Goal: Check status: Check status

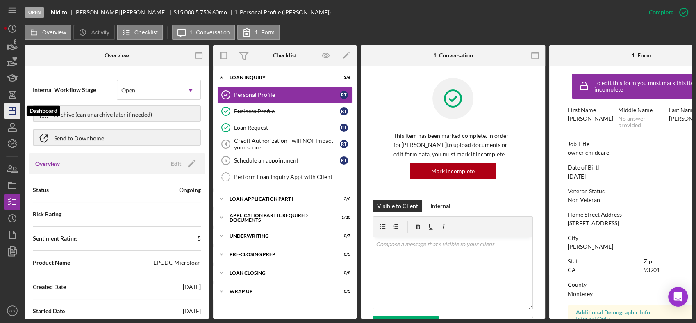
click at [14, 114] on polygon "button" at bounding box center [12, 110] width 7 height 7
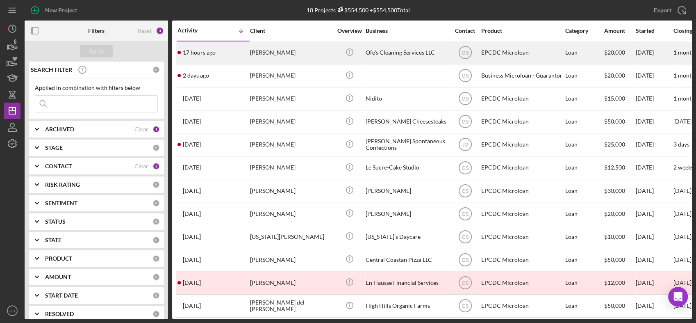
click at [235, 50] on div "17 hours ago [PERSON_NAME]" at bounding box center [214, 53] width 72 height 22
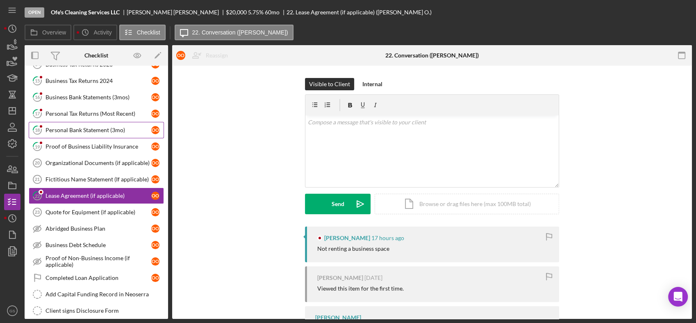
scroll to position [153, 0]
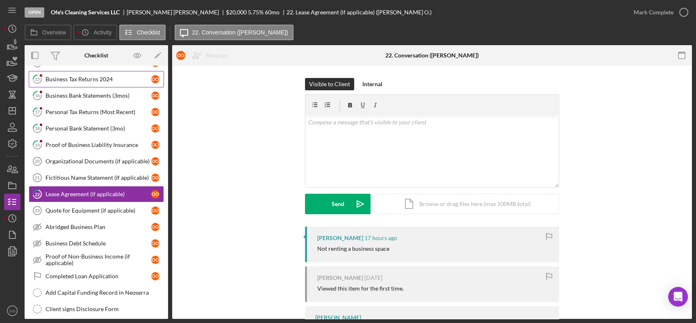
click at [104, 84] on link "15 Business Tax Returns 2024 o O" at bounding box center [96, 79] width 135 height 16
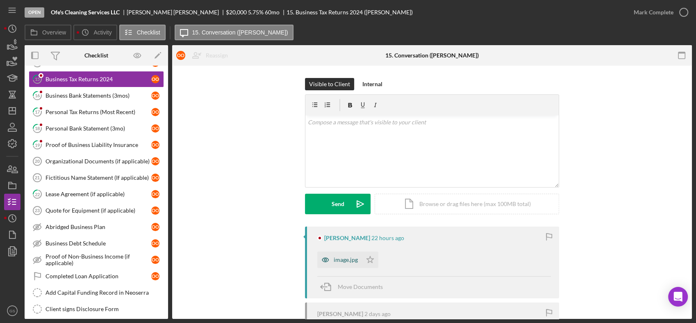
click at [351, 258] on div "image.jpg" at bounding box center [346, 259] width 24 height 7
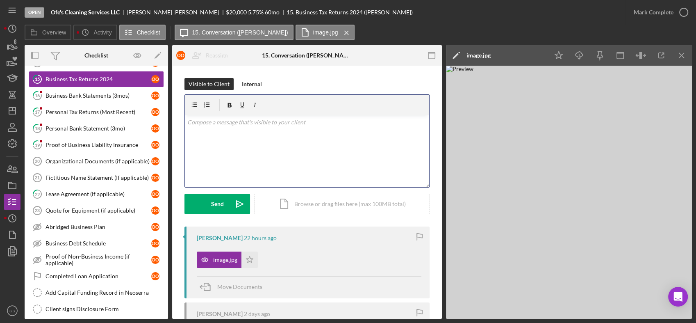
click at [191, 127] on div "v Color teal Color pink Remove color Add row above Add row below Add column bef…" at bounding box center [307, 151] width 244 height 72
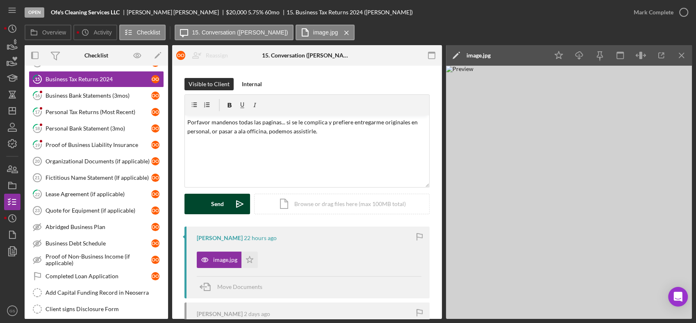
click at [219, 203] on div "Send" at bounding box center [217, 204] width 13 height 21
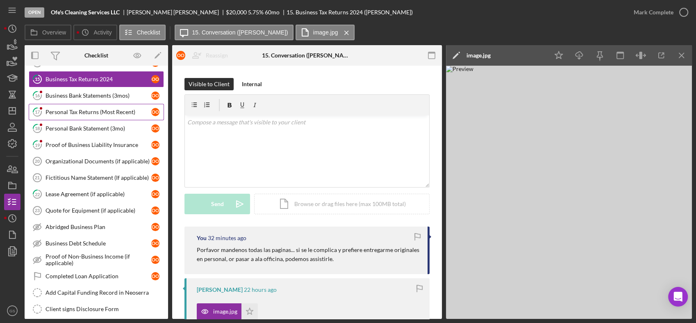
click at [106, 114] on div "Personal Tax Returns (Most Recent)" at bounding box center [99, 112] width 106 height 7
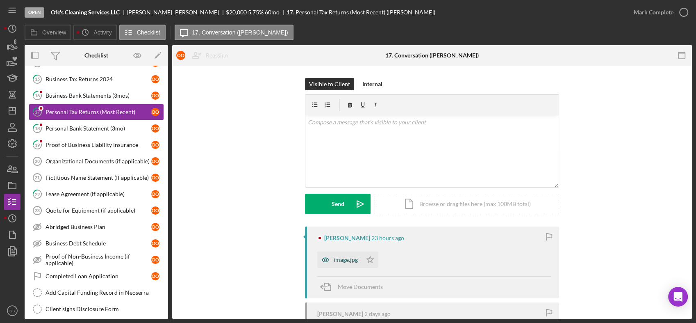
click at [347, 260] on div "image.jpg" at bounding box center [346, 259] width 24 height 7
click at [347, 260] on div "image.jpg Icon/Star" at bounding box center [434, 257] width 234 height 21
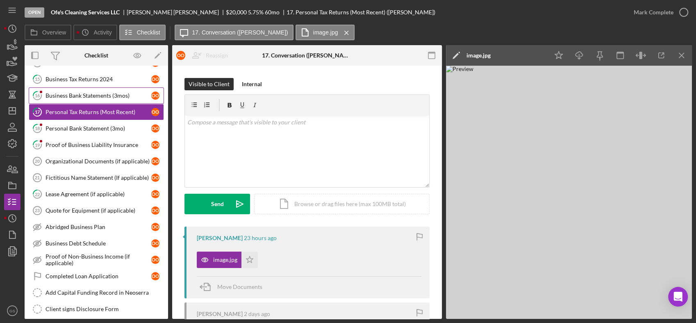
click at [111, 96] on div "Business Bank Statements (3mos)" at bounding box center [99, 95] width 106 height 7
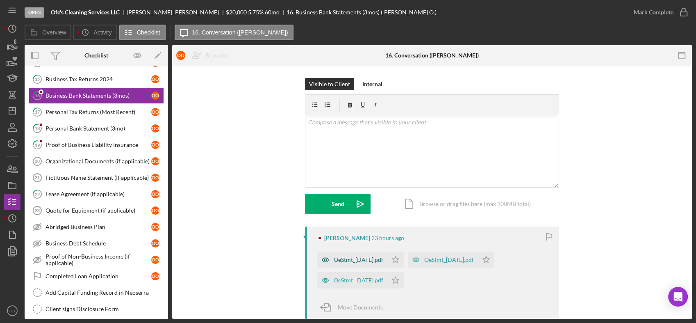
click at [377, 265] on div "OeStmt_[DATE].pdf" at bounding box center [352, 259] width 70 height 16
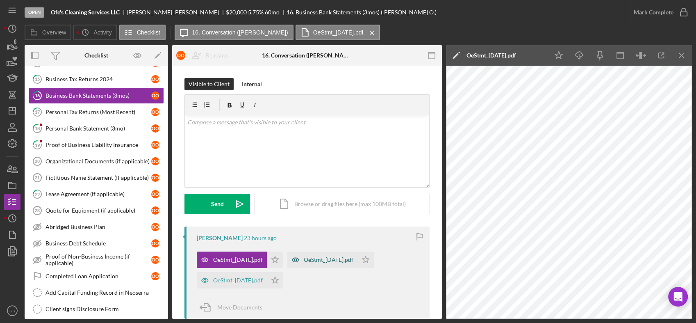
click at [331, 266] on div "OeStmt_[DATE].pdf" at bounding box center [322, 259] width 70 height 16
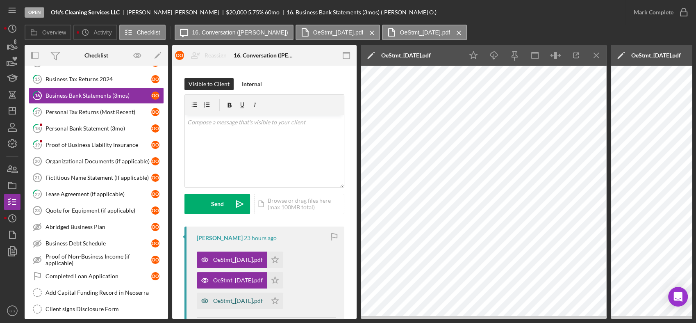
click at [249, 302] on div "OeStmt_[DATE].pdf" at bounding box center [238, 300] width 50 height 7
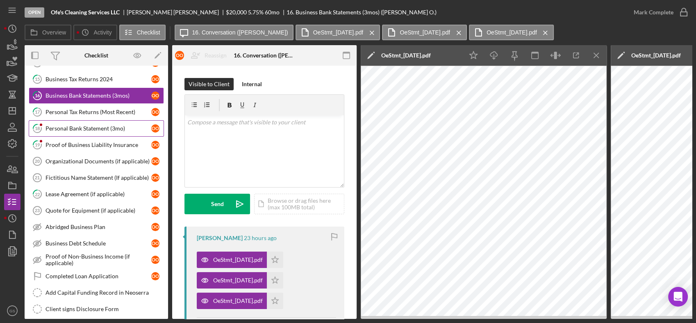
click at [93, 128] on div "Personal Bank Statement (3mo)" at bounding box center [99, 128] width 106 height 7
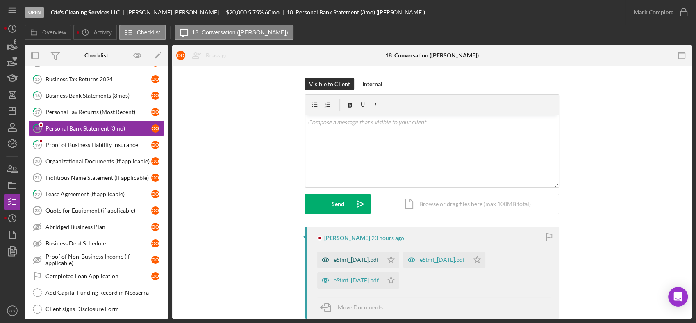
click at [366, 262] on div "eStmt_[DATE].pdf" at bounding box center [356, 259] width 45 height 7
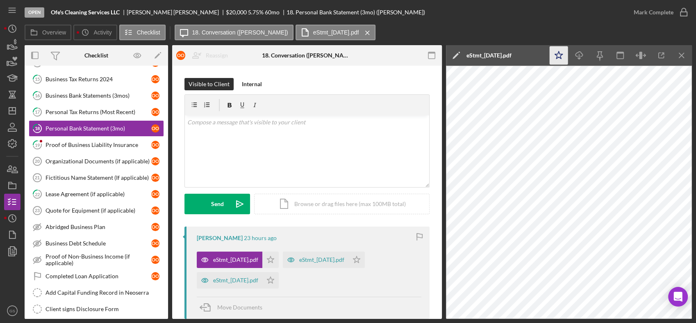
click at [558, 55] on icon "Icon/Star" at bounding box center [559, 55] width 18 height 18
click at [262, 280] on div "eStmt_[DATE].pdf" at bounding box center [230, 280] width 66 height 16
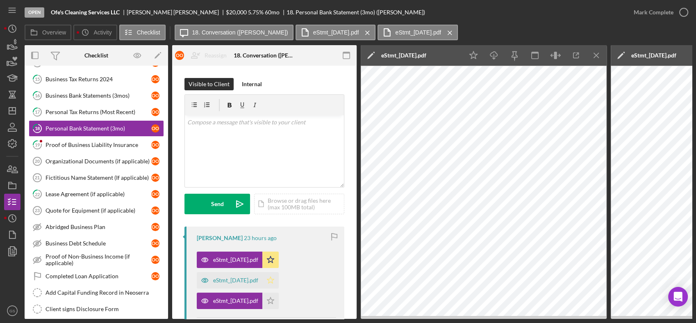
click at [279, 278] on icon "Icon/Star" at bounding box center [270, 280] width 16 height 16
click at [279, 301] on icon "Icon/Star" at bounding box center [270, 300] width 16 height 16
click at [684, 11] on icon "button" at bounding box center [684, 12] width 21 height 21
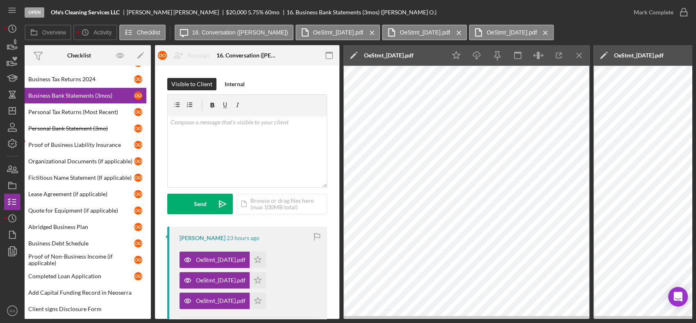
scroll to position [0, 23]
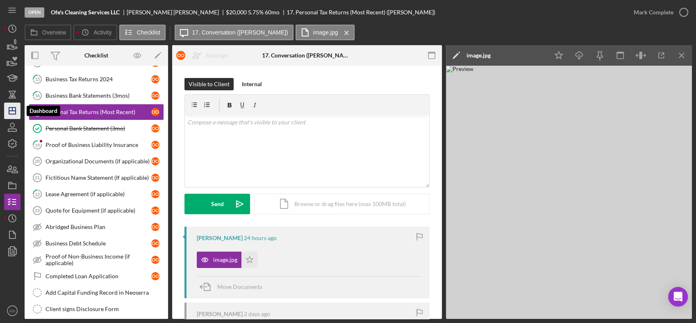
click at [18, 106] on icon "Icon/Dashboard" at bounding box center [12, 110] width 21 height 21
